Goal: Task Accomplishment & Management: Manage account settings

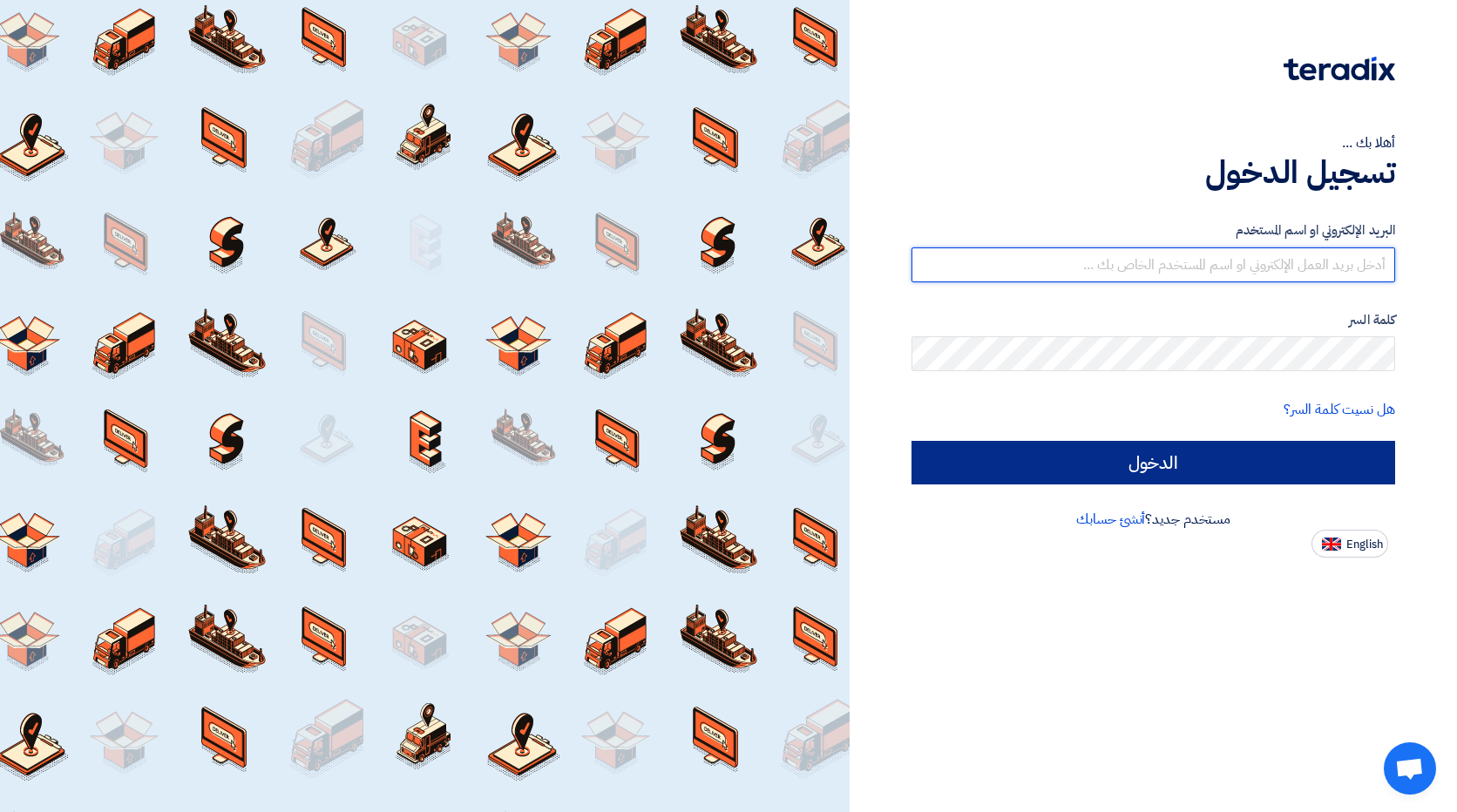
type input "[EMAIL_ADDRESS][DOMAIN_NAME]"
click at [1202, 456] on input "الدخول" at bounding box center [1153, 462] width 484 height 43
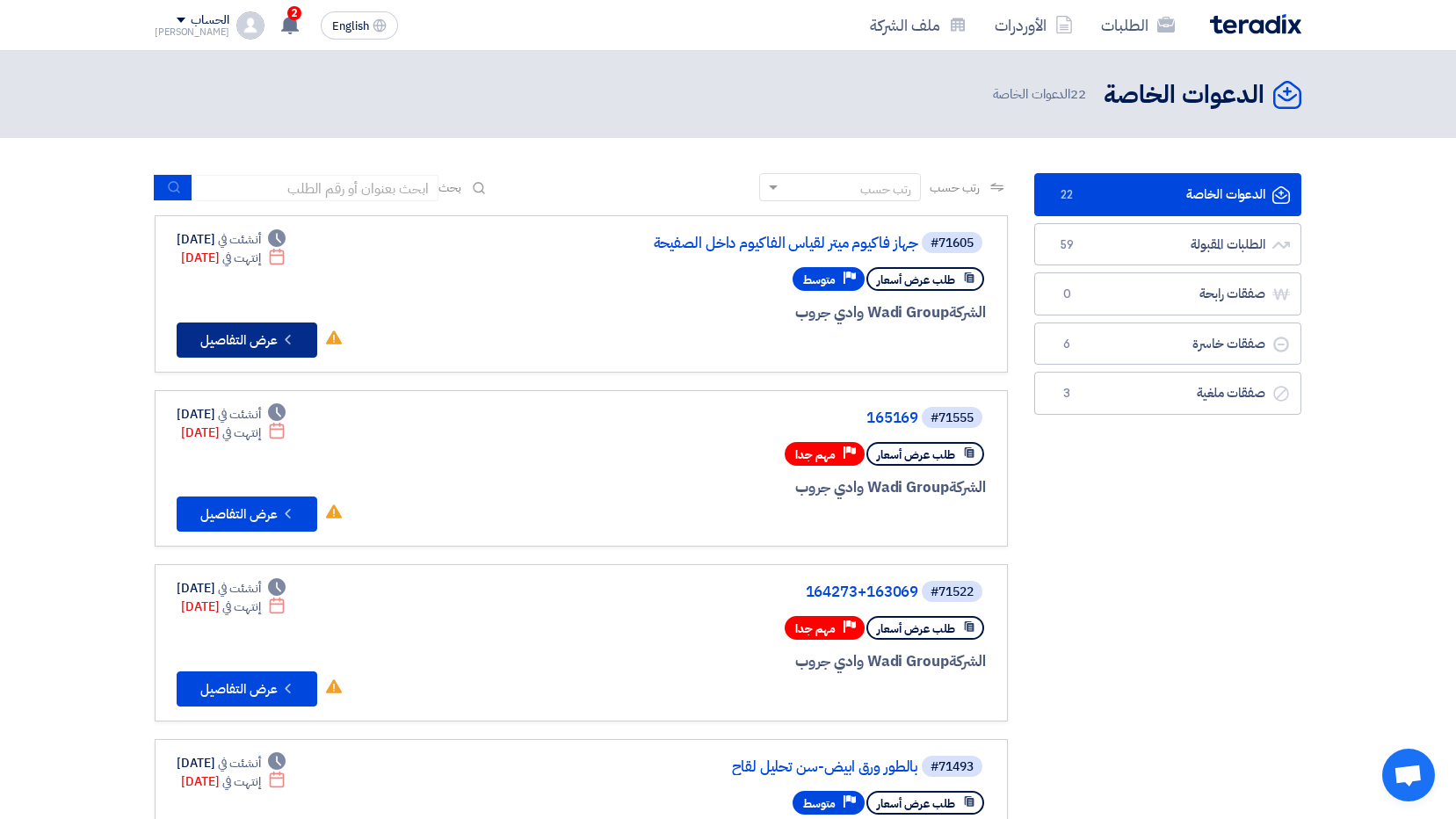
click at [239, 335] on button "Check details عرض التفاصيل" at bounding box center [247, 340] width 141 height 35
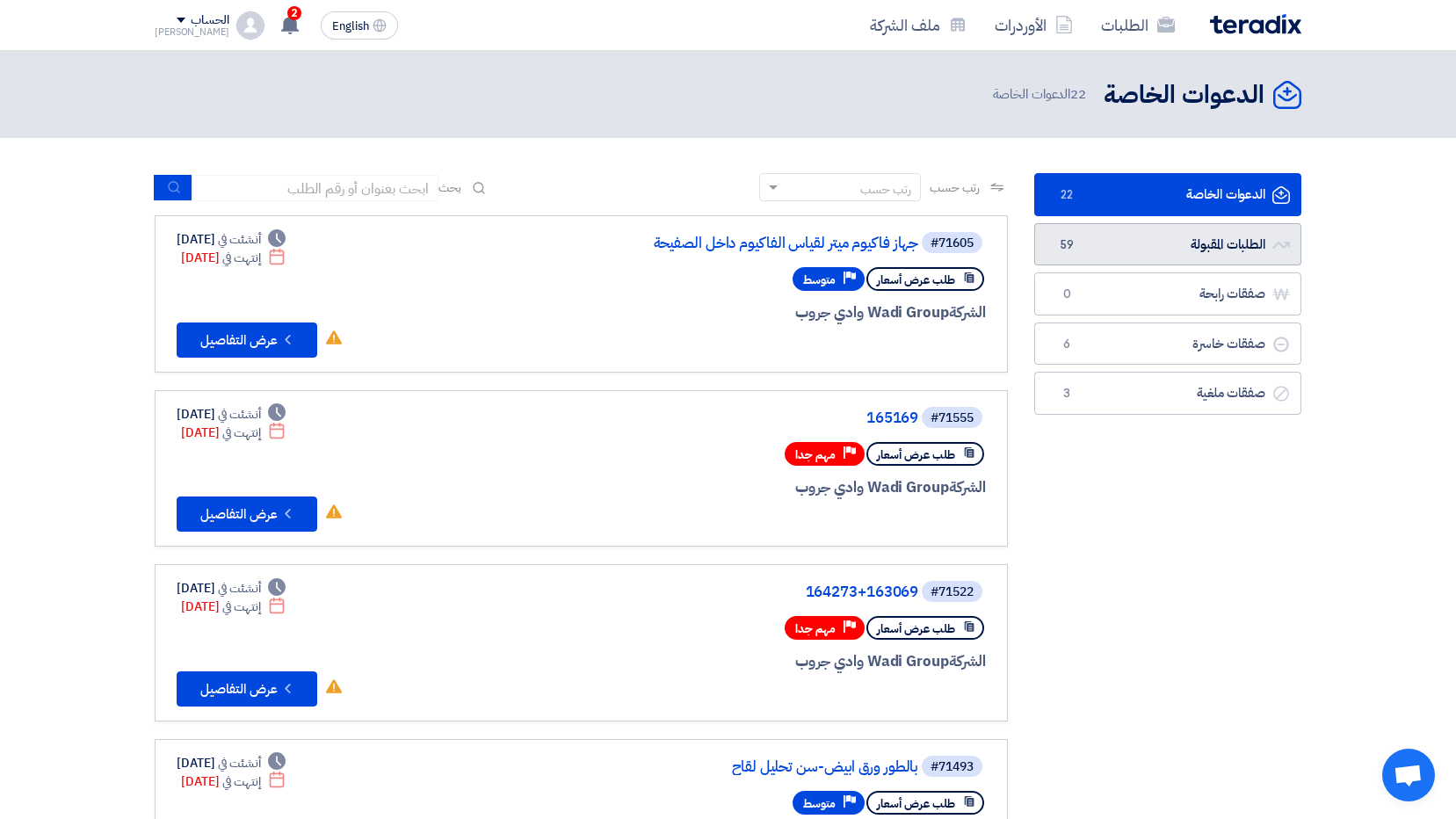
click at [1154, 254] on link "الطلبات المقبولة الطلبات المقبولة 59" at bounding box center [1167, 245] width 267 height 43
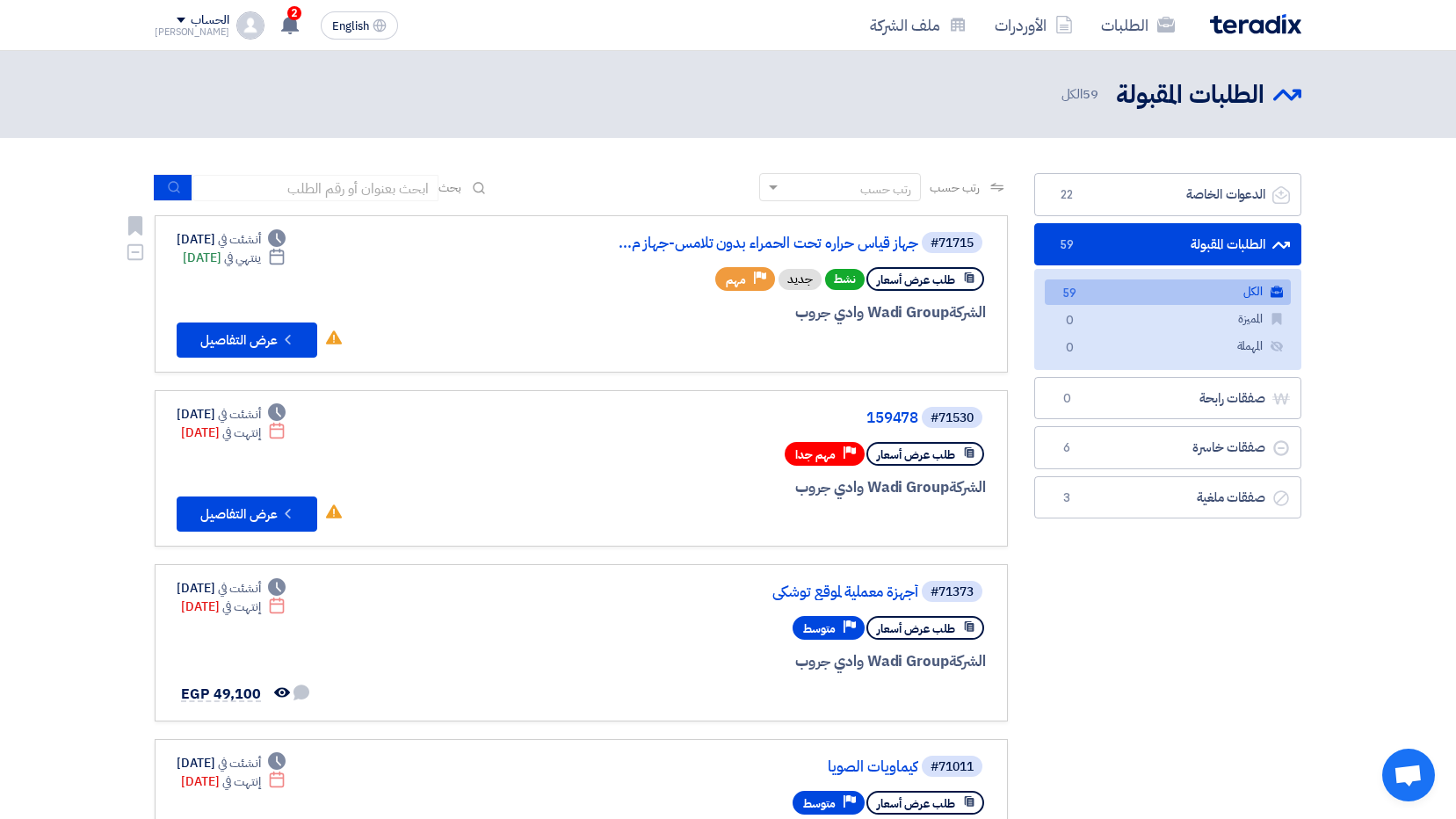
click at [309, 321] on div "Deadline أنشئت في [DATE] Deadline ينتهي في [DATE] لم تقم بأي نشاط في هذا الطلب …" at bounding box center [260, 293] width 167 height 127
click at [295, 342] on icon "Check details" at bounding box center [288, 339] width 17 height 17
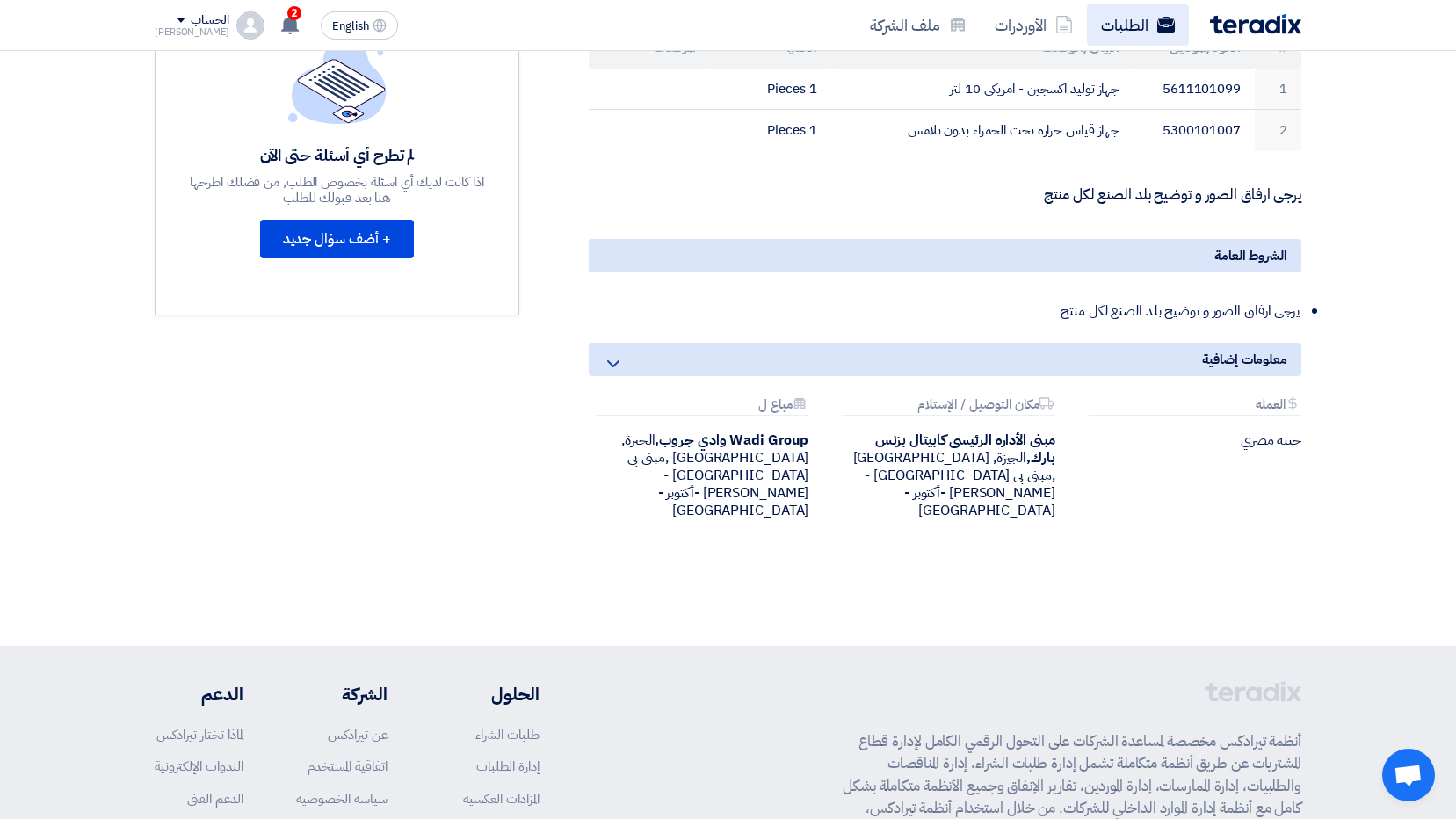
scroll to position [428, 0]
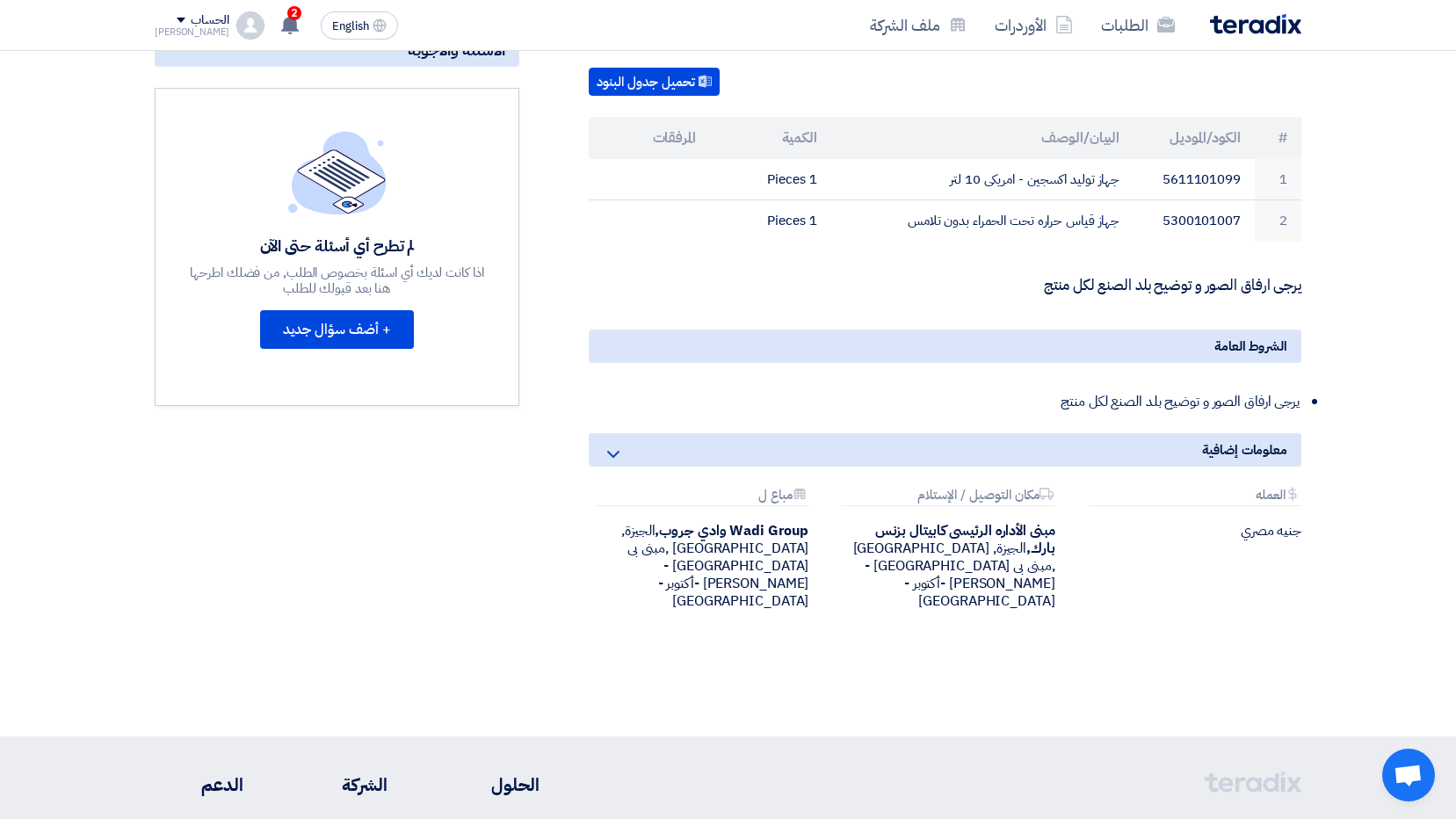
click at [362, 590] on div "مواعيد الطلب الموعد النهائي للرد Time Remaining 3 يوم : 22 ساعة : 23 دقيقة الأس…" at bounding box center [337, 257] width 391 height 789
